Goal: Transaction & Acquisition: Purchase product/service

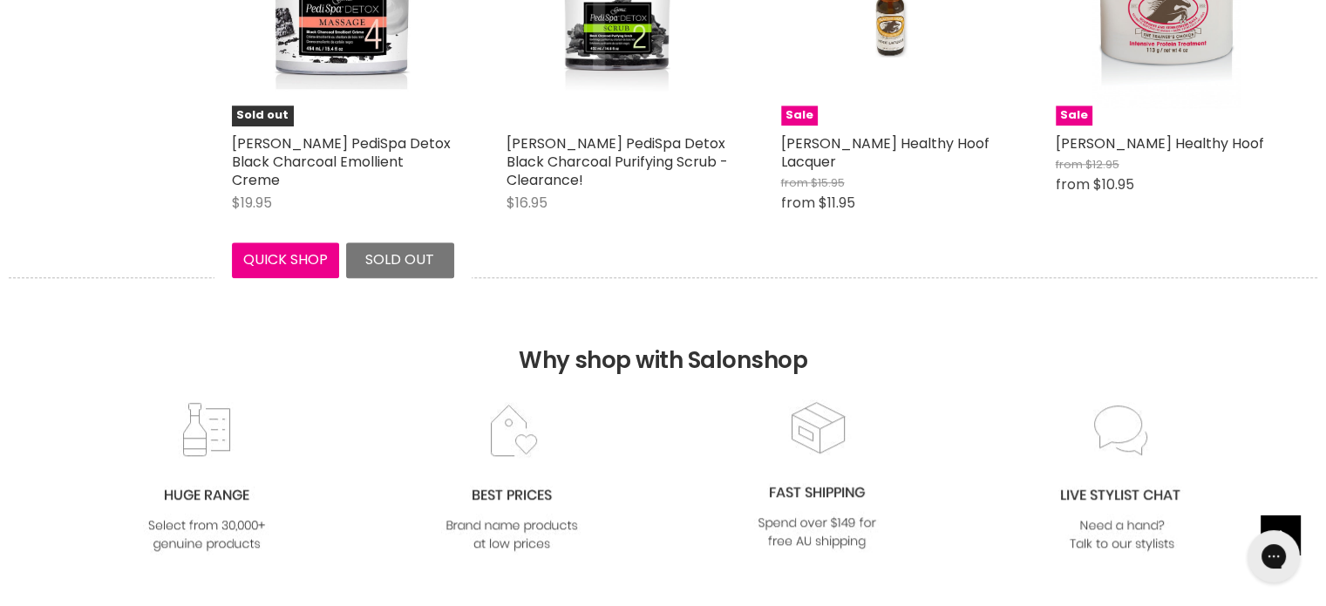
scroll to position [1482, 0]
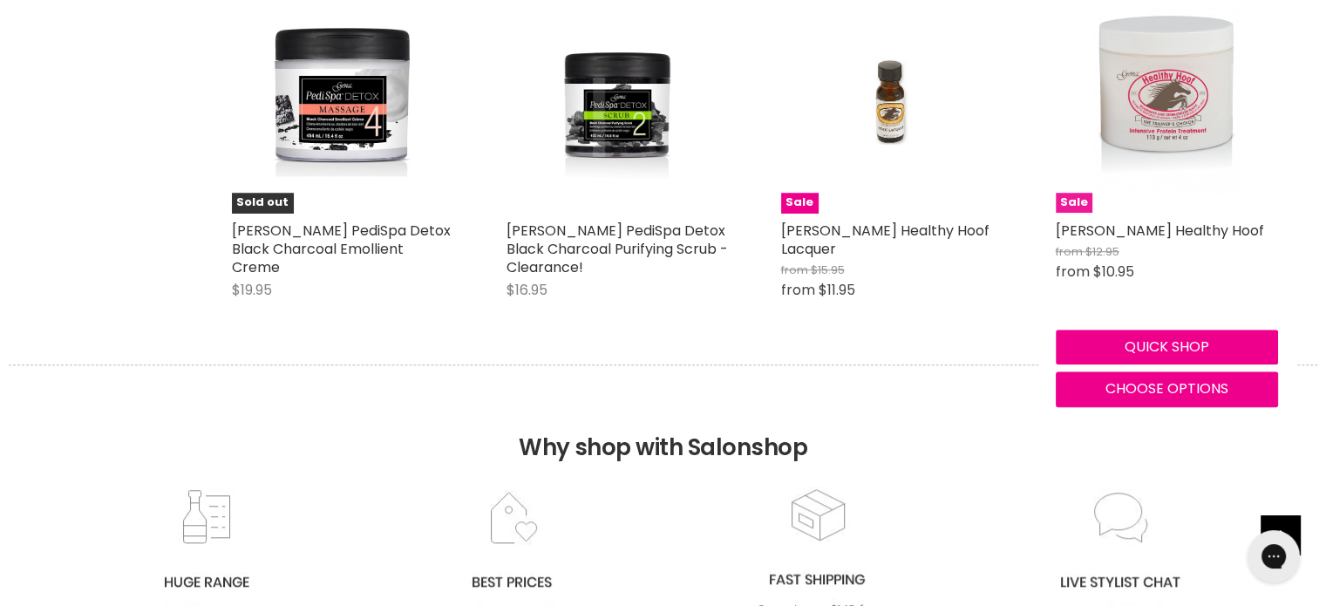
click at [1160, 118] on img "Main content" at bounding box center [1166, 101] width 148 height 222
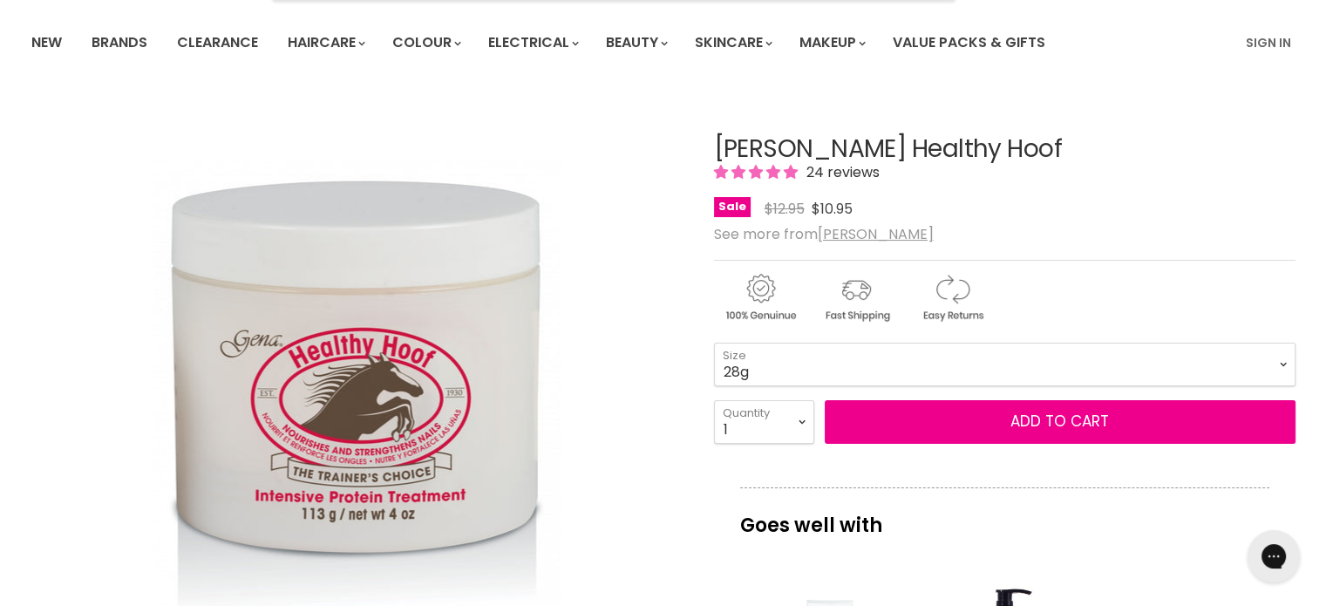
scroll to position [87, 0]
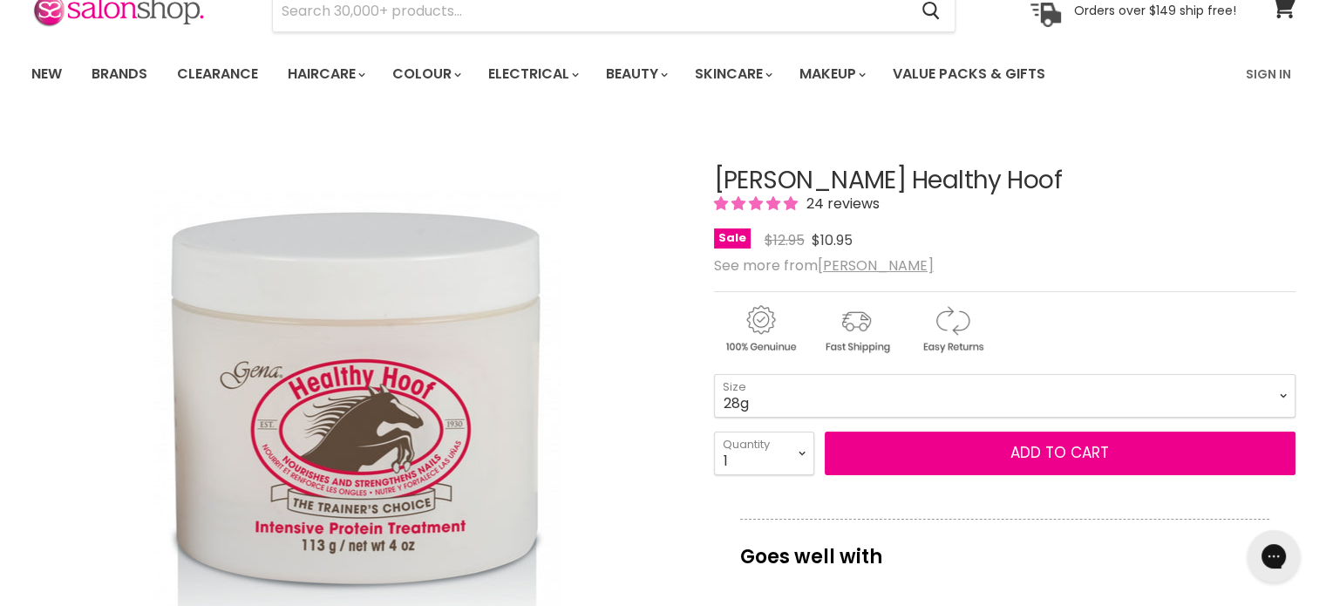
click at [852, 201] on span "24 reviews" at bounding box center [840, 204] width 78 height 20
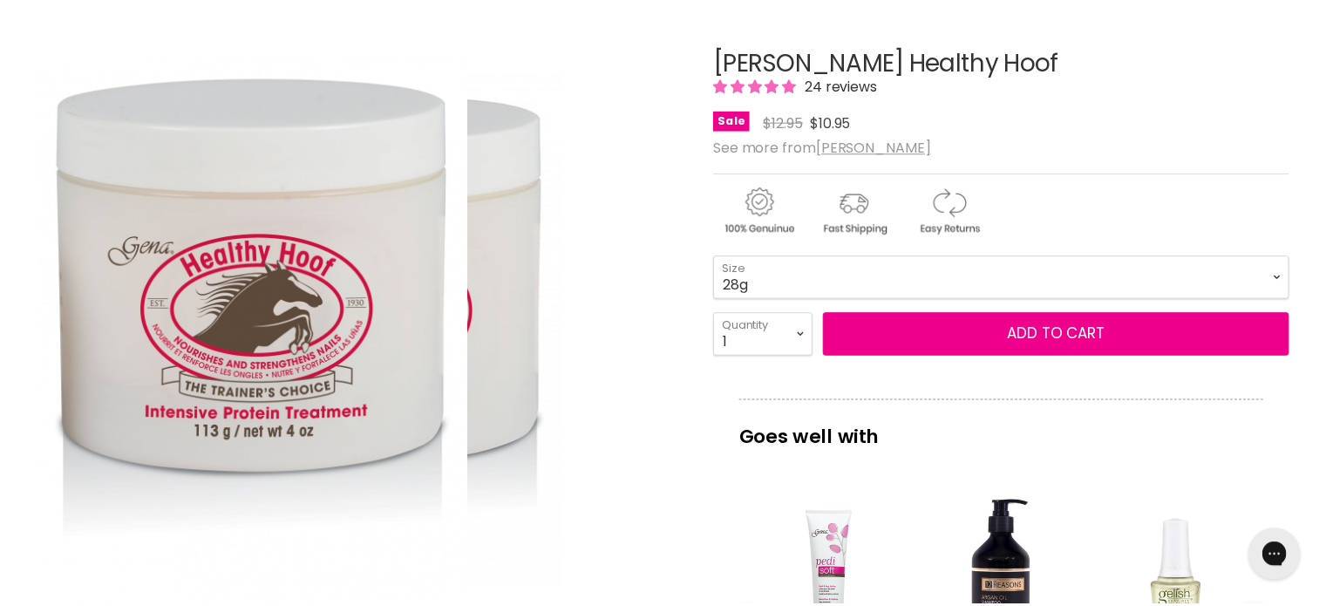
scroll to position [0, 0]
